Goal: Task Accomplishment & Management: Use online tool/utility

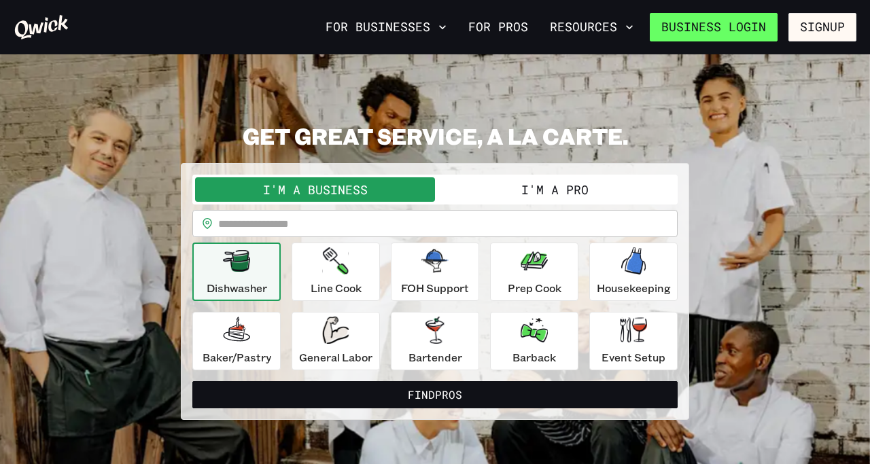
click at [723, 33] on link "Business Login" at bounding box center [714, 27] width 128 height 29
click at [529, 194] on button "I'm a Pro" at bounding box center [555, 189] width 240 height 24
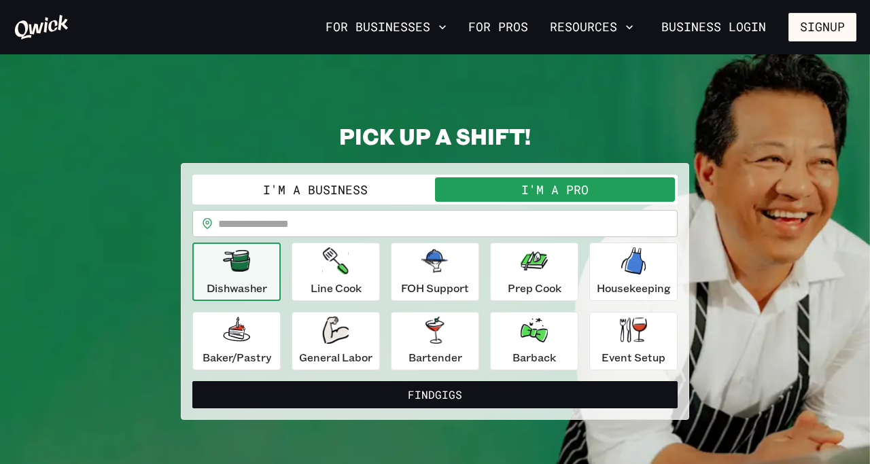
click at [364, 189] on button "I'm a Business" at bounding box center [315, 189] width 240 height 24
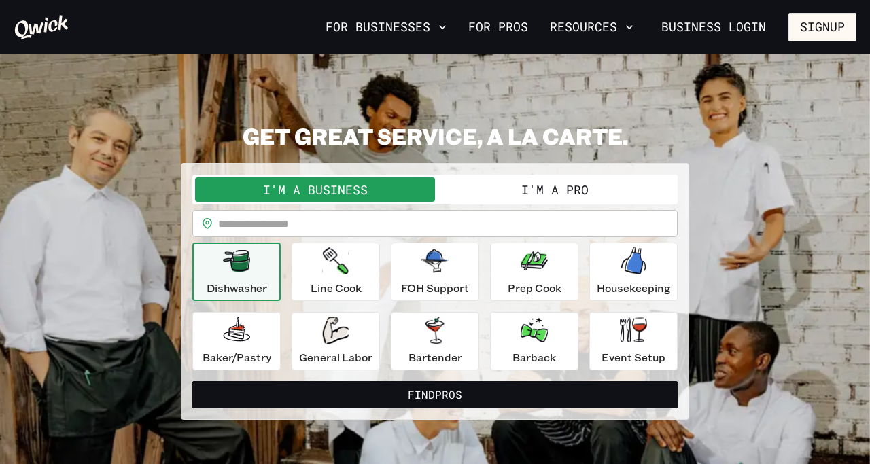
click at [366, 223] on input "text" at bounding box center [447, 223] width 459 height 27
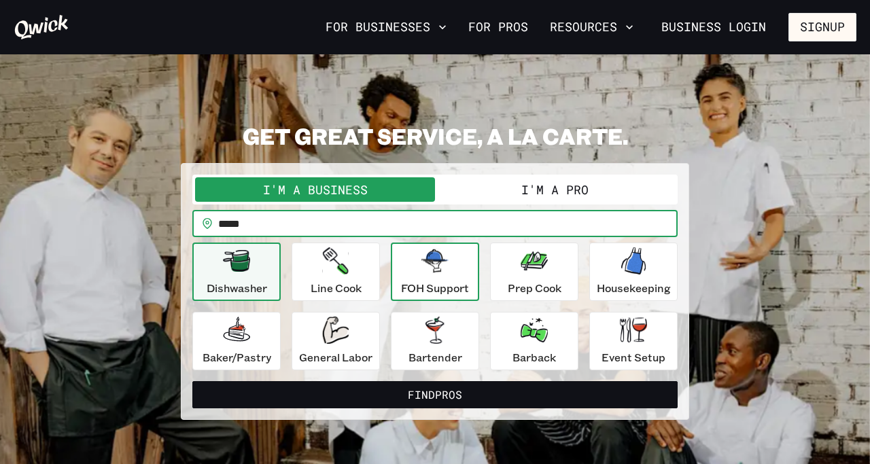
type input "*****"
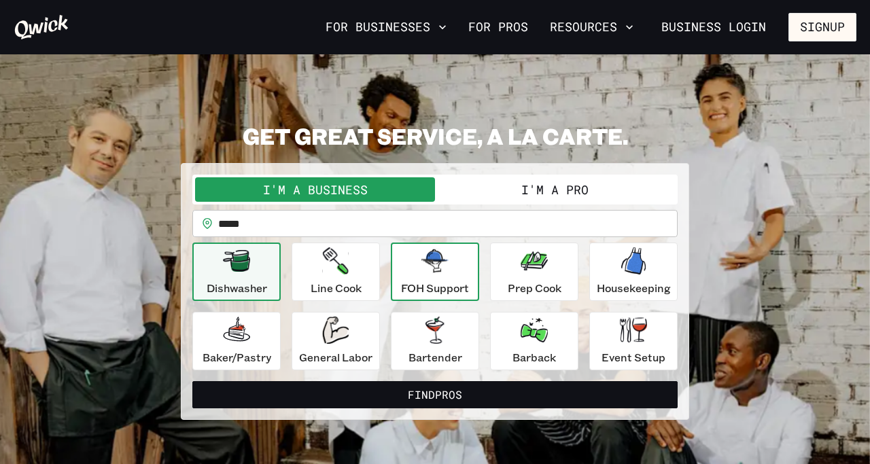
click at [455, 277] on div "FOH Support" at bounding box center [435, 271] width 68 height 49
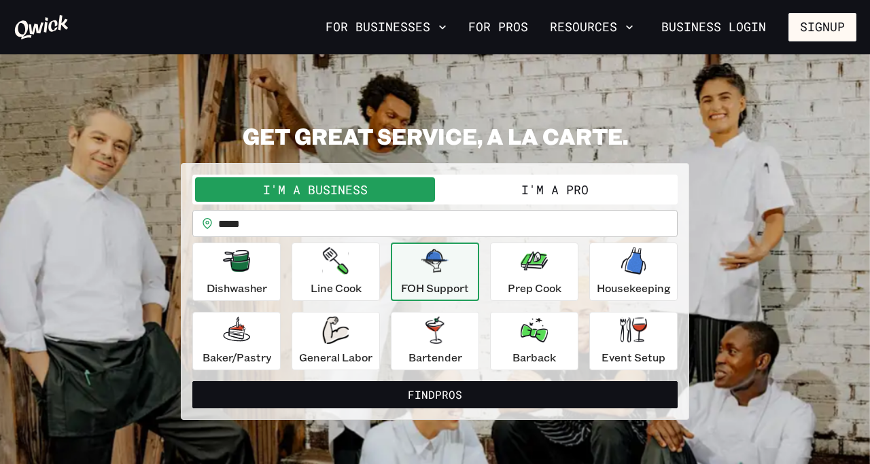
click at [513, 194] on button "I'm a Pro" at bounding box center [555, 189] width 240 height 24
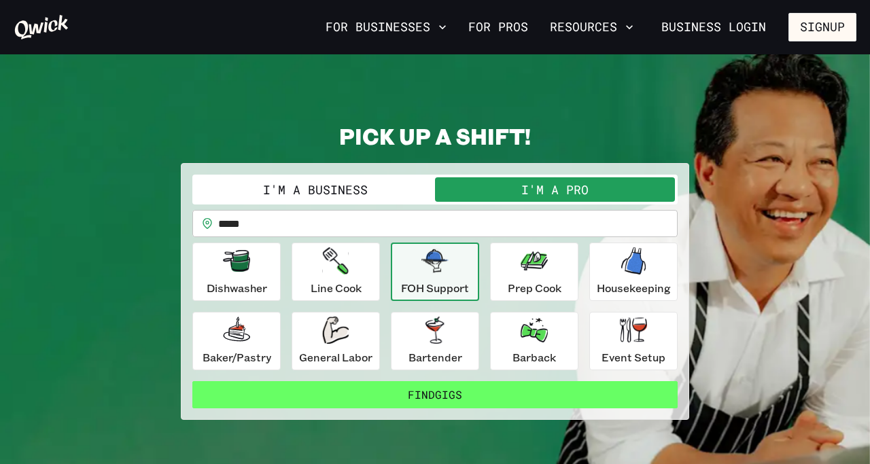
click at [416, 386] on button "Find Gigs" at bounding box center [434, 394] width 485 height 27
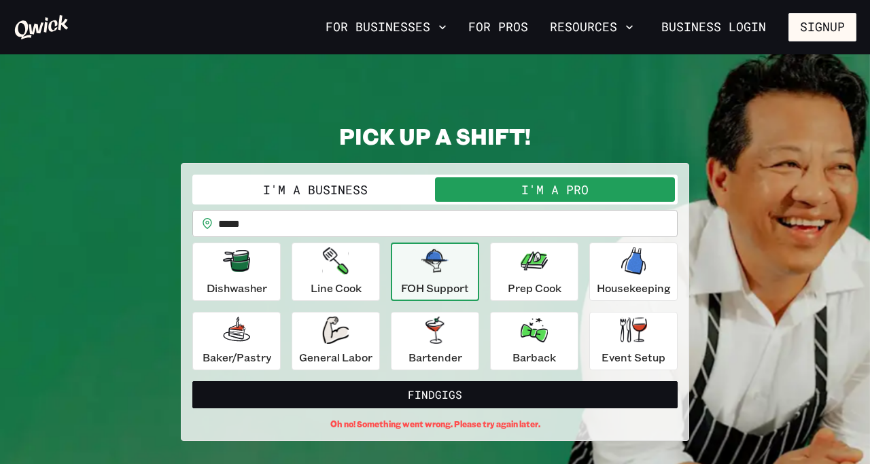
click at [448, 268] on icon "button" at bounding box center [434, 260] width 27 height 23
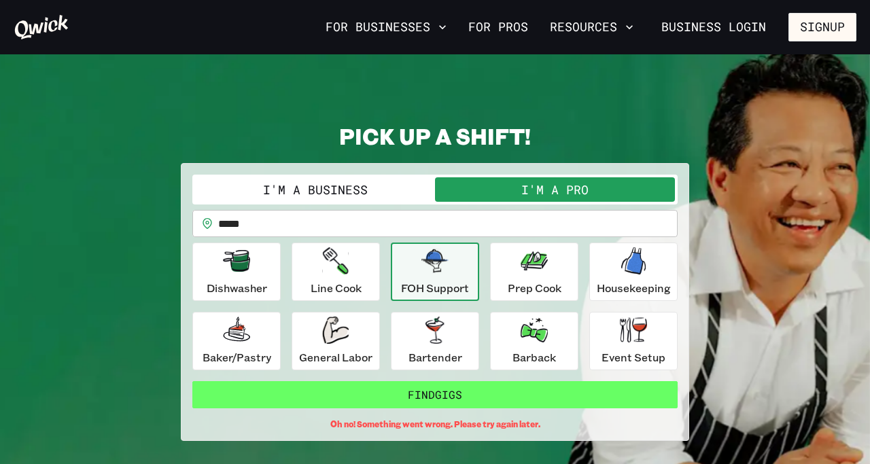
click at [409, 392] on button "Find Gigs" at bounding box center [434, 394] width 485 height 27
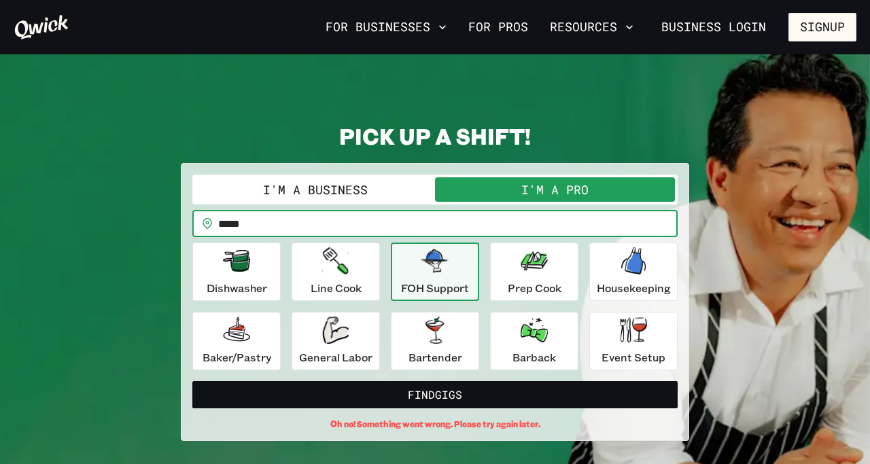
click at [409, 234] on input "*****" at bounding box center [447, 223] width 459 height 27
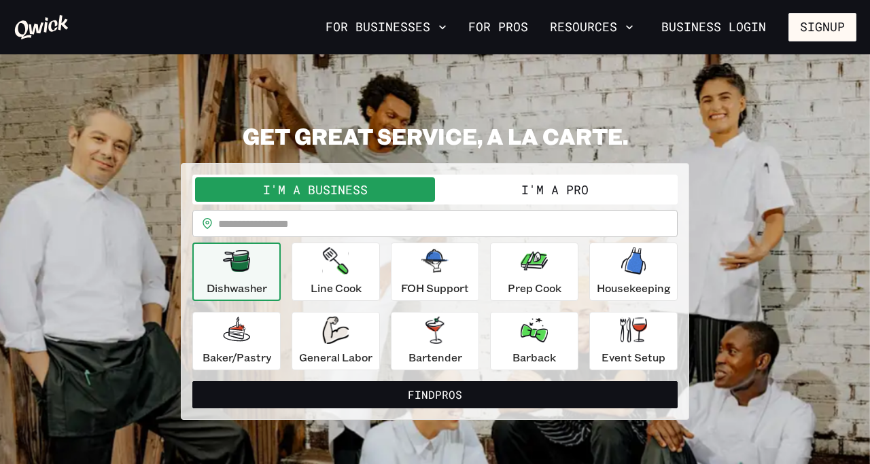
click at [558, 192] on button "I'm a Pro" at bounding box center [555, 189] width 240 height 24
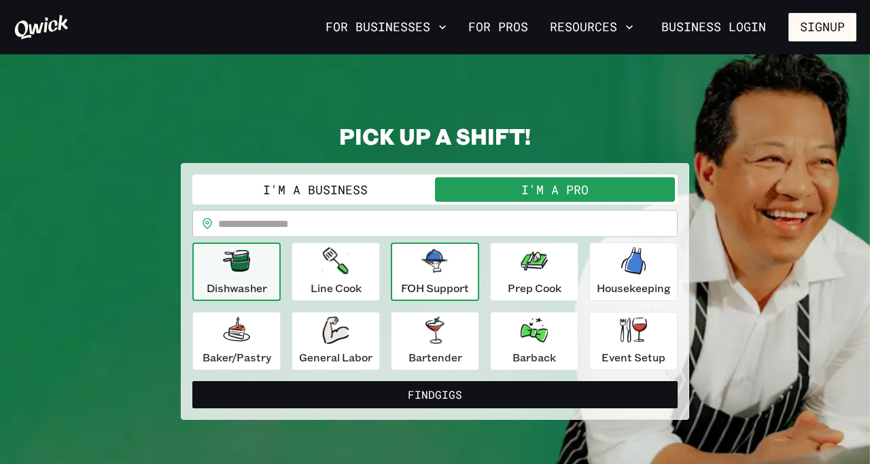
click at [420, 275] on div "FOH Support" at bounding box center [435, 271] width 68 height 49
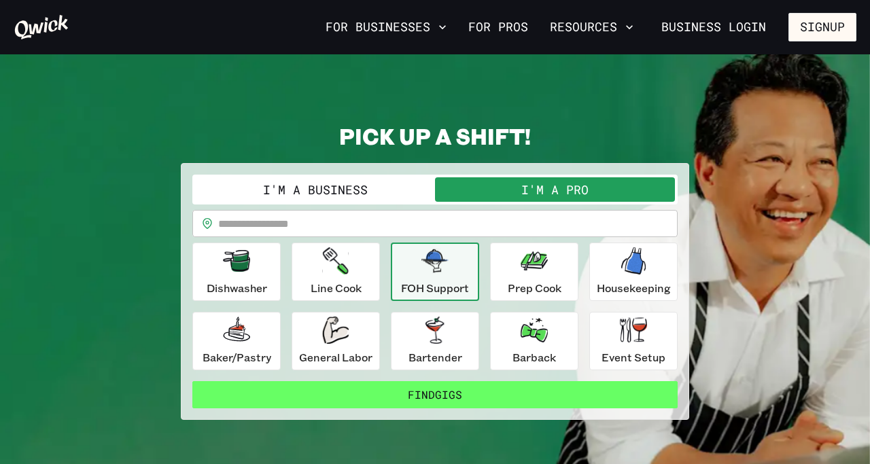
click at [446, 398] on button "Find Gigs" at bounding box center [434, 394] width 485 height 27
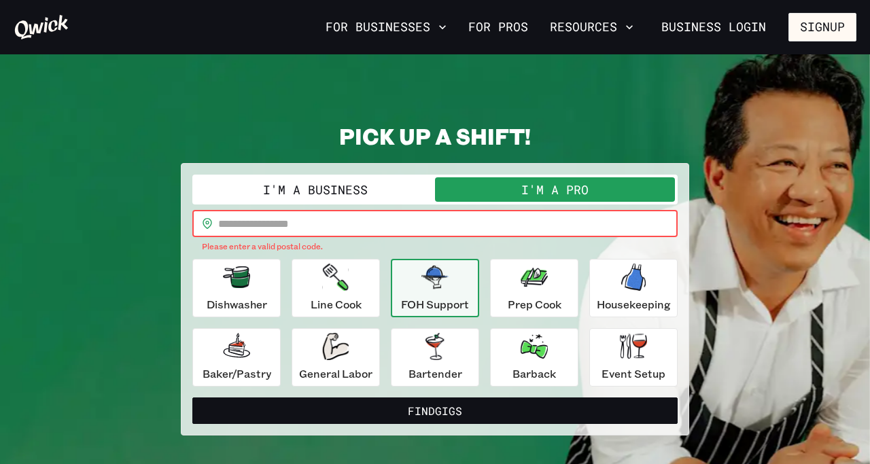
click at [375, 224] on input "text" at bounding box center [447, 223] width 459 height 27
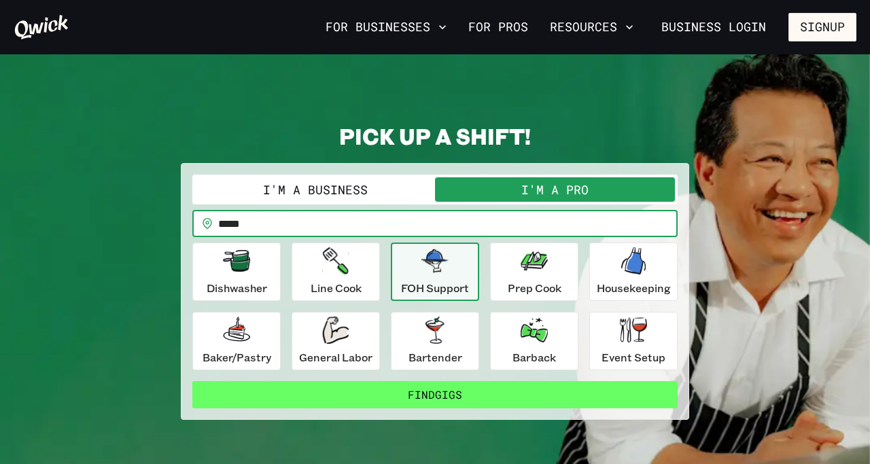
type input "*****"
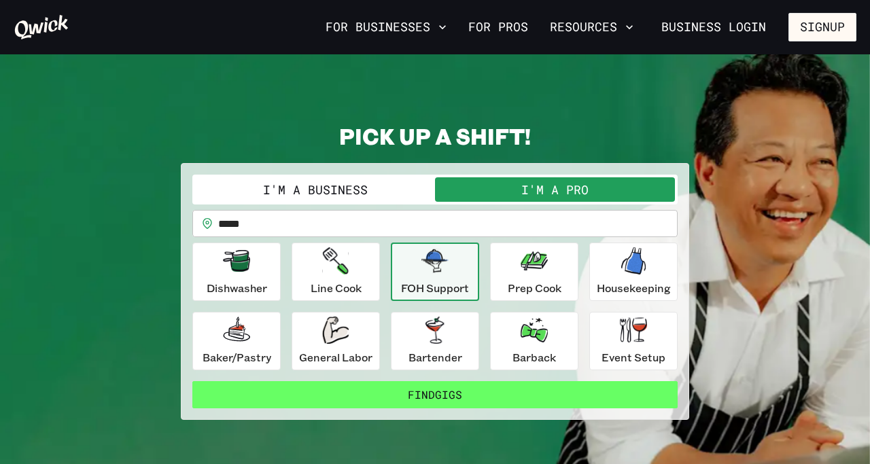
click at [481, 387] on button "Find Gigs" at bounding box center [434, 394] width 485 height 27
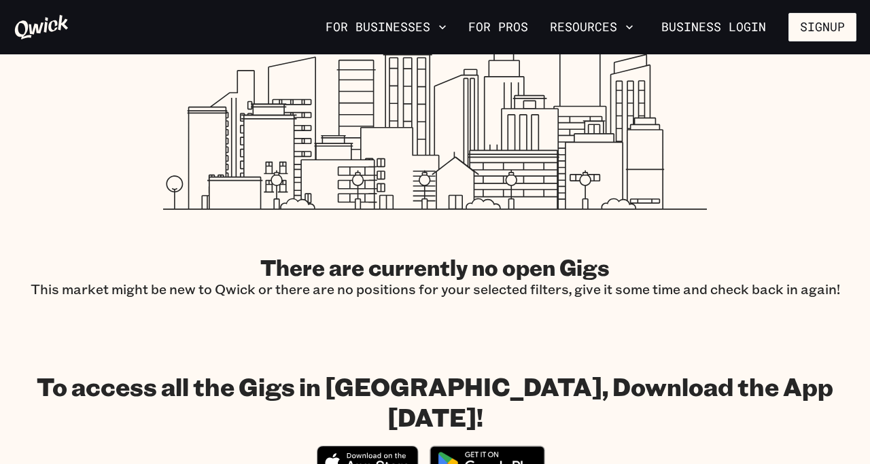
scroll to position [412, 0]
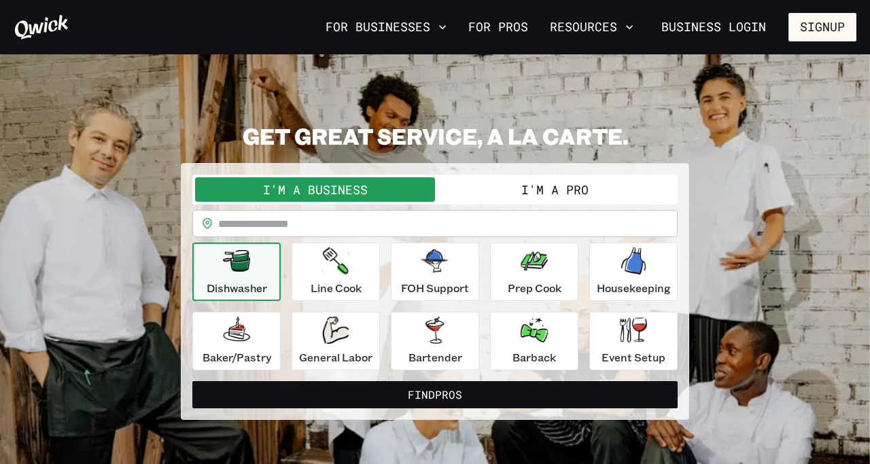
click at [532, 185] on button "I'm a Pro" at bounding box center [555, 189] width 240 height 24
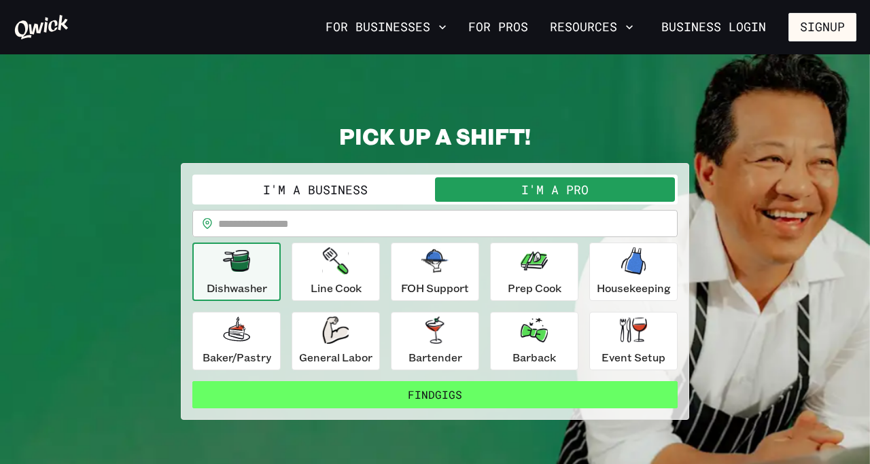
click at [467, 392] on button "Find Gigs" at bounding box center [434, 394] width 485 height 27
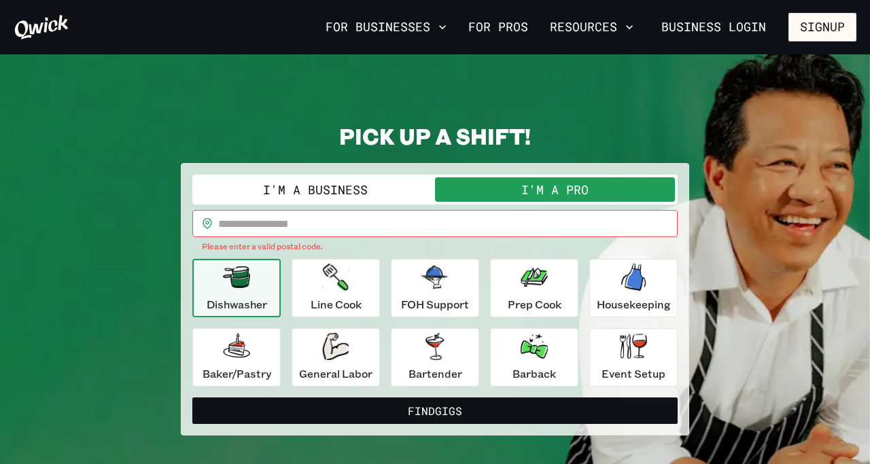
click at [402, 230] on input "text" at bounding box center [447, 223] width 459 height 27
type input "*****"
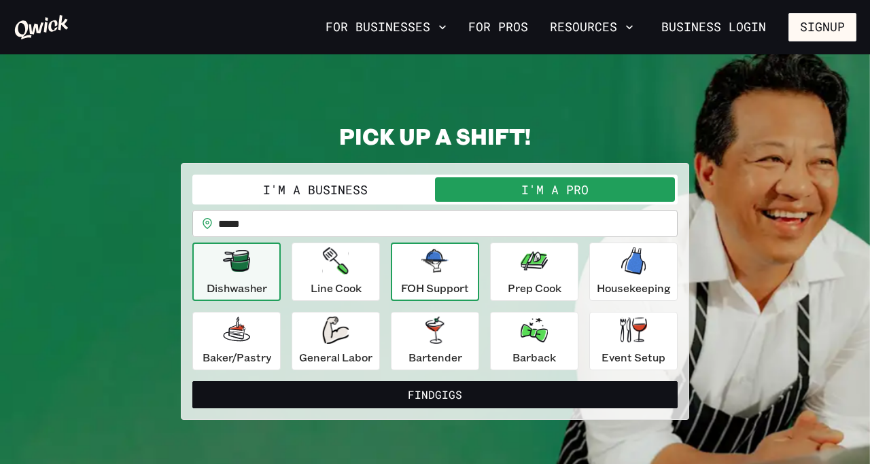
click at [457, 254] on div "FOH Support" at bounding box center [435, 271] width 68 height 49
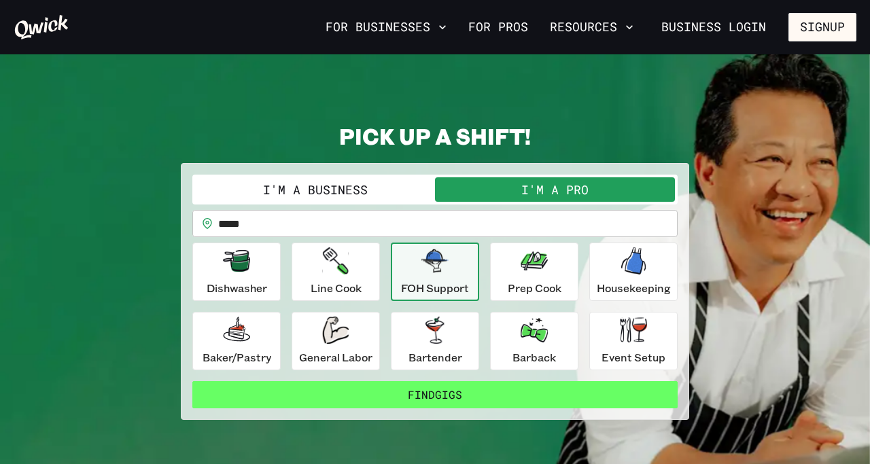
click at [442, 389] on button "Find Gigs" at bounding box center [434, 394] width 485 height 27
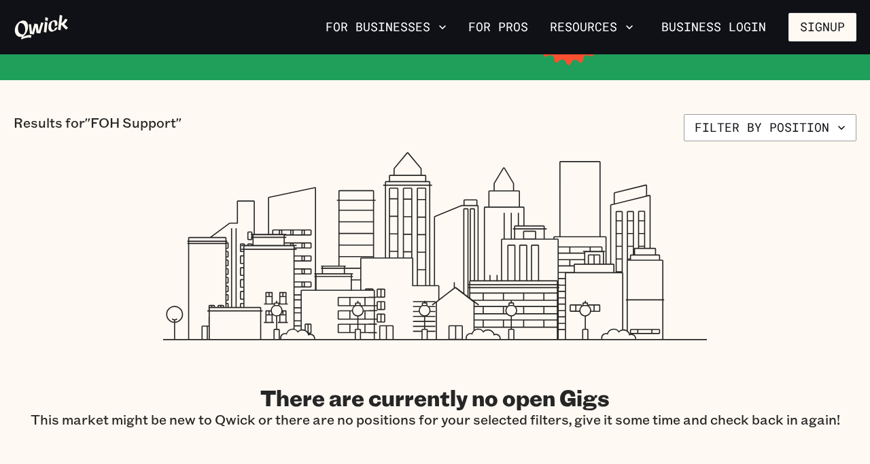
scroll to position [284, 0]
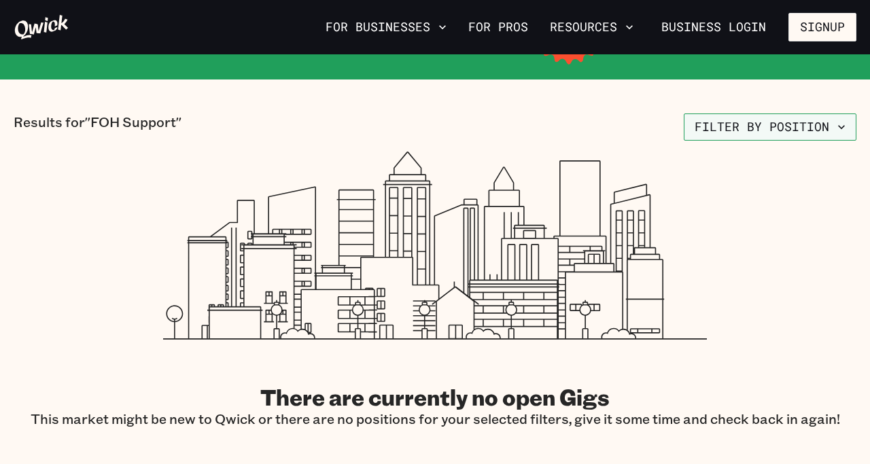
click at [774, 132] on button "Filter by position" at bounding box center [770, 127] width 173 height 27
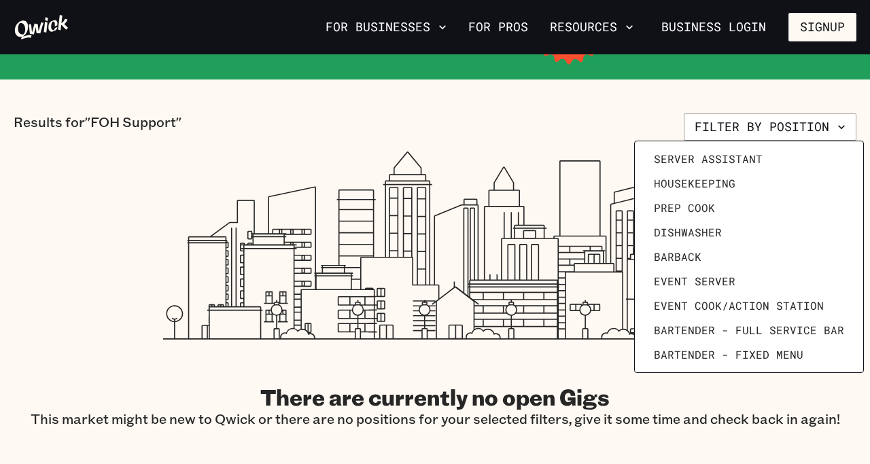
scroll to position [188, 0]
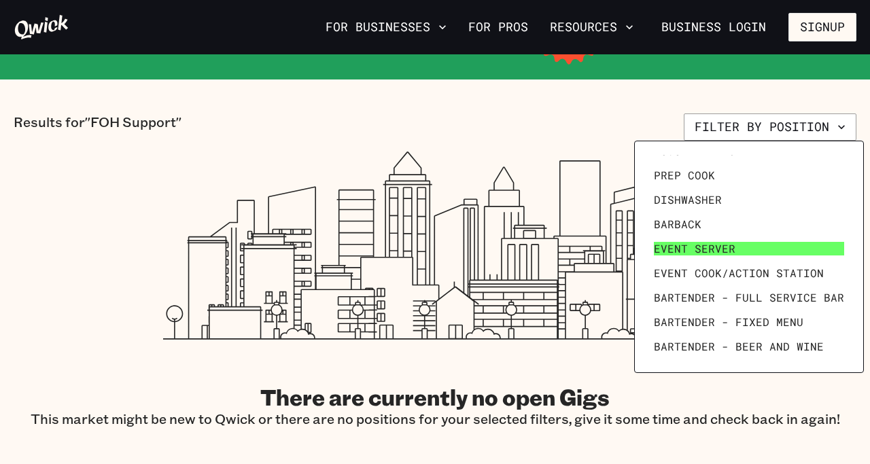
click at [713, 253] on span "Event Server" at bounding box center [695, 249] width 82 height 14
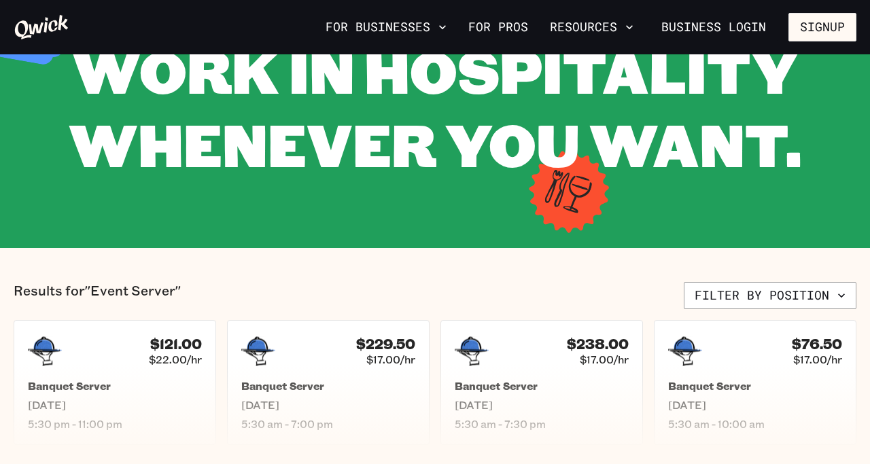
scroll to position [219, 0]
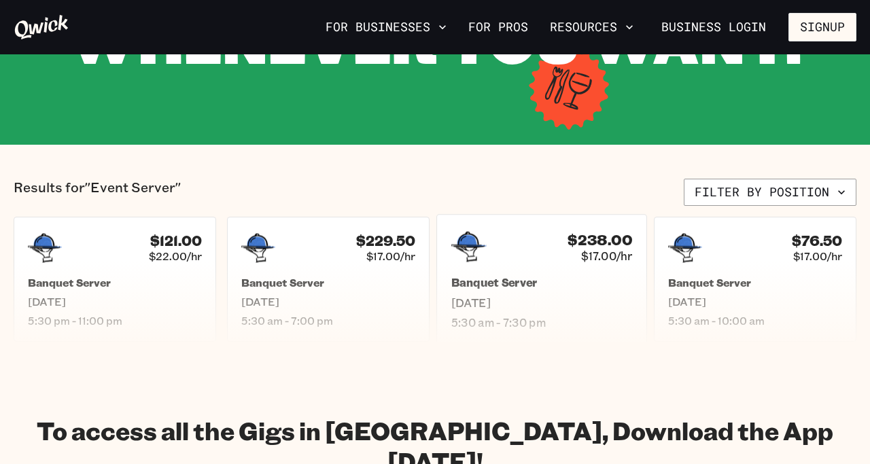
click at [523, 276] on h5 "Banquet Server" at bounding box center [541, 283] width 181 height 14
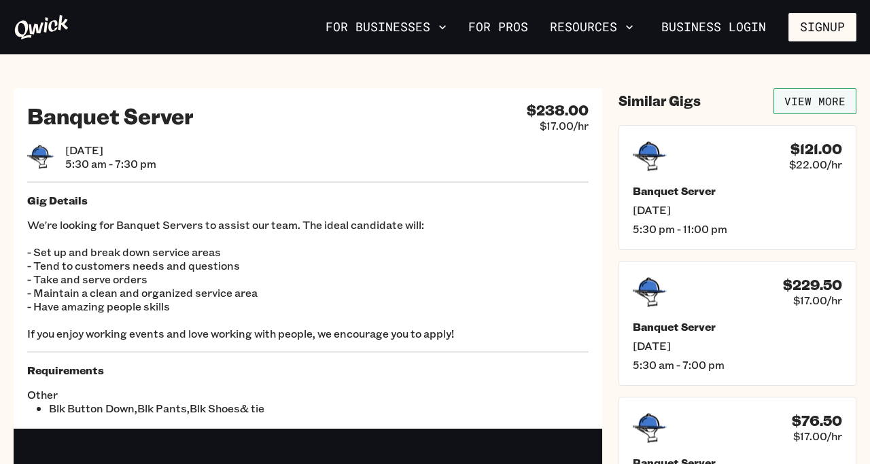
click at [823, 96] on link "View More" at bounding box center [815, 101] width 83 height 26
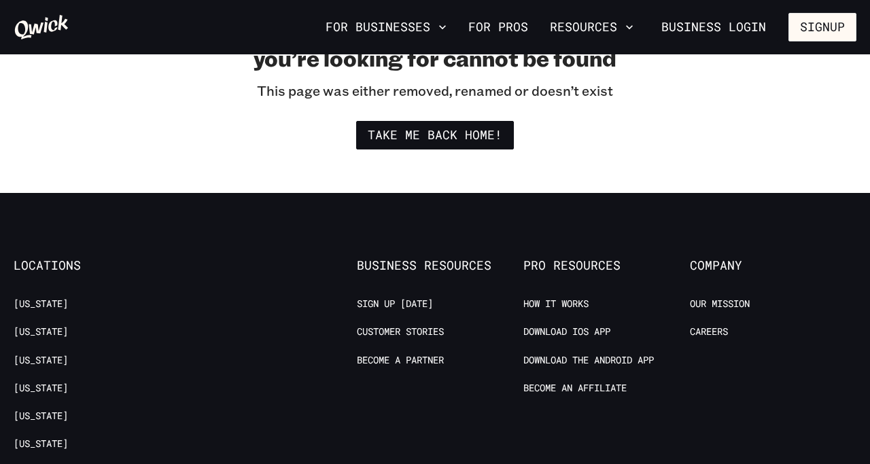
scroll to position [367, 0]
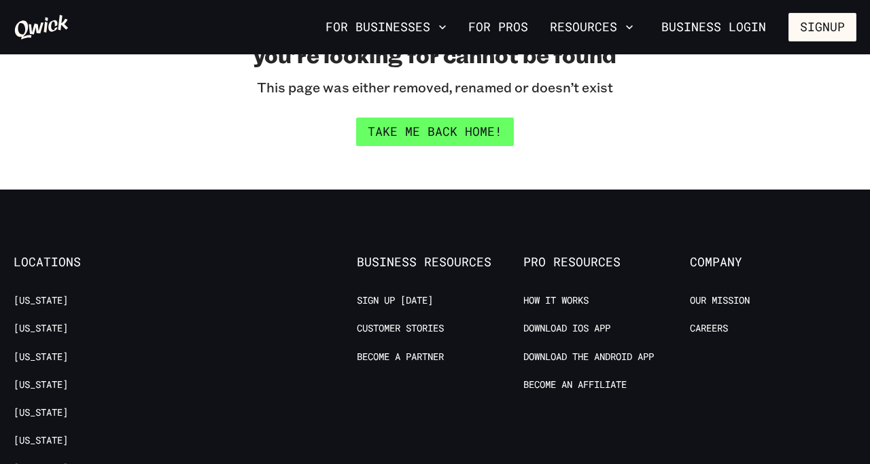
click at [471, 128] on link "Take me back home!" at bounding box center [435, 132] width 158 height 29
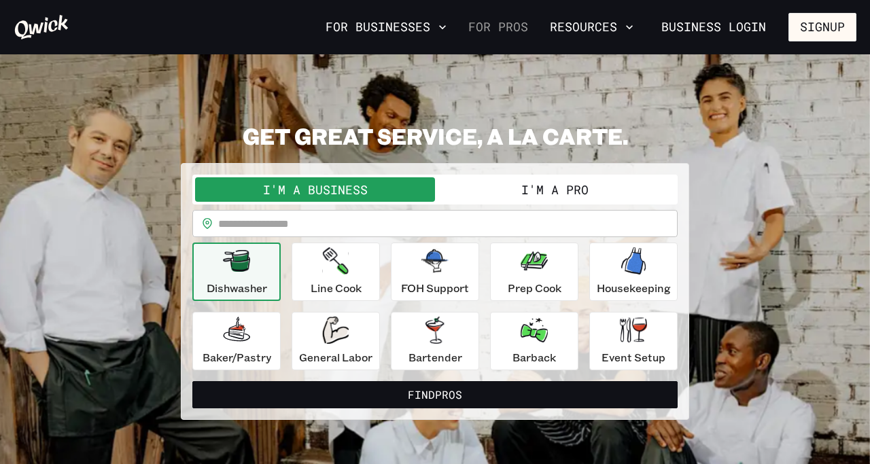
click at [516, 24] on link "For Pros" at bounding box center [498, 27] width 71 height 23
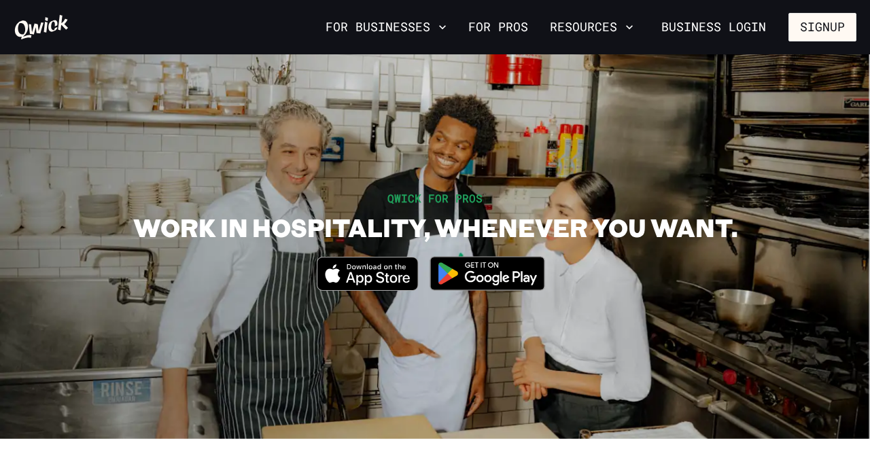
click at [375, 281] on icon "Download on the App Store" at bounding box center [367, 274] width 100 height 33
